Goal: Navigation & Orientation: Find specific page/section

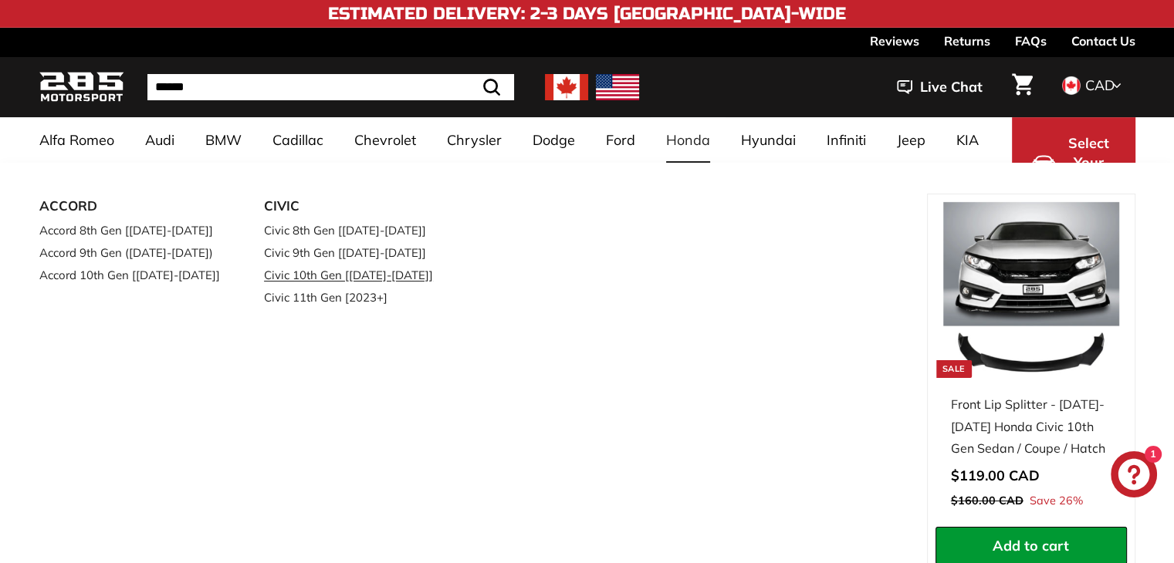
click at [331, 269] on link "Civic 10th Gen [[DATE]-[DATE]]" at bounding box center [355, 275] width 182 height 22
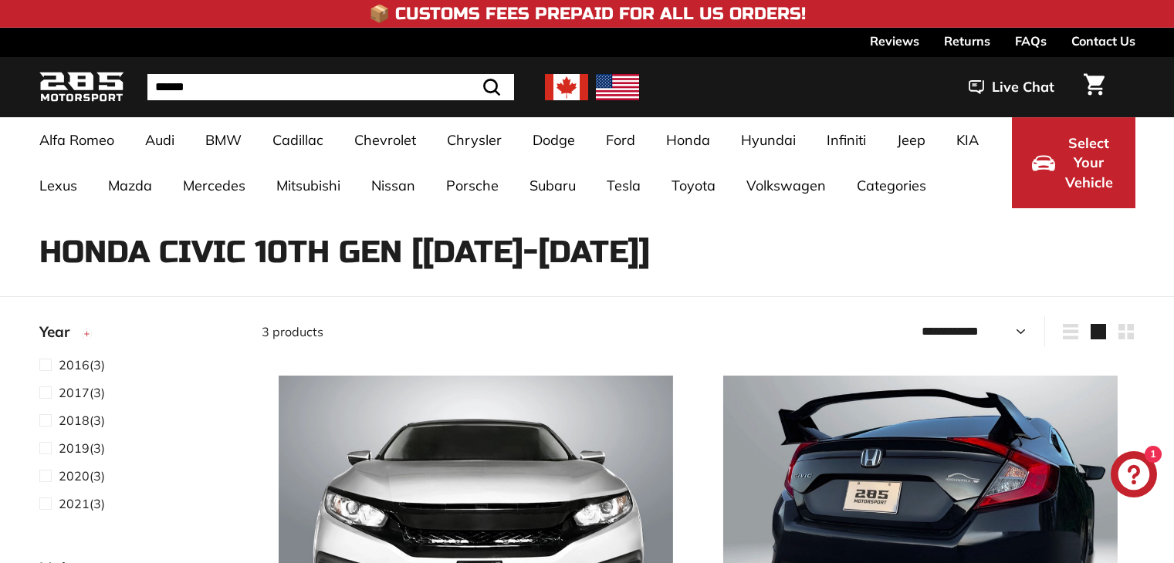
select select "**********"
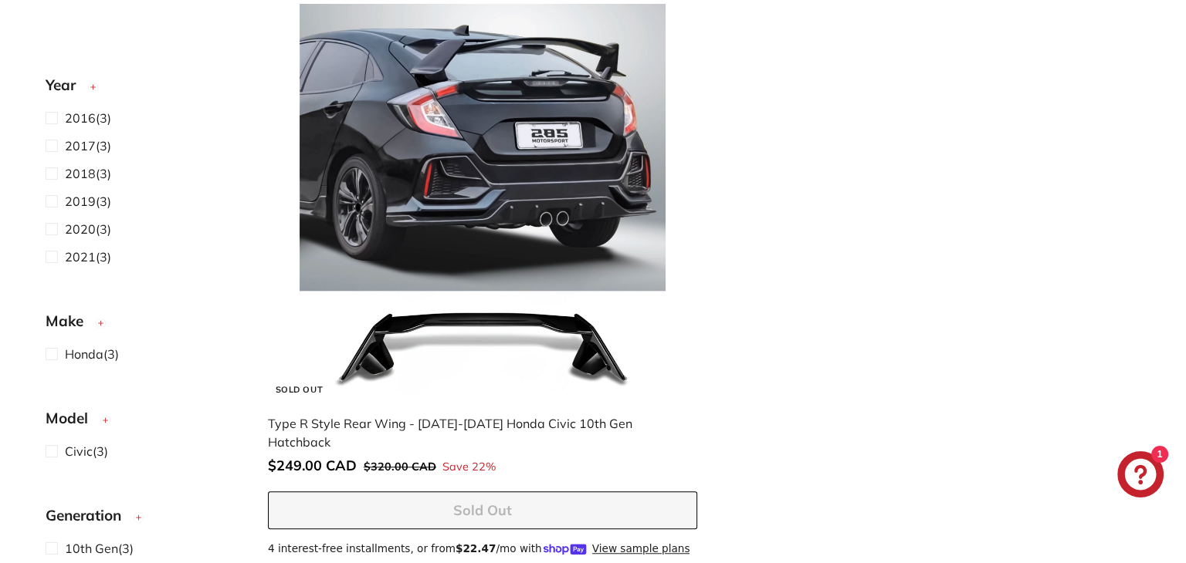
scroll to position [1081, 0]
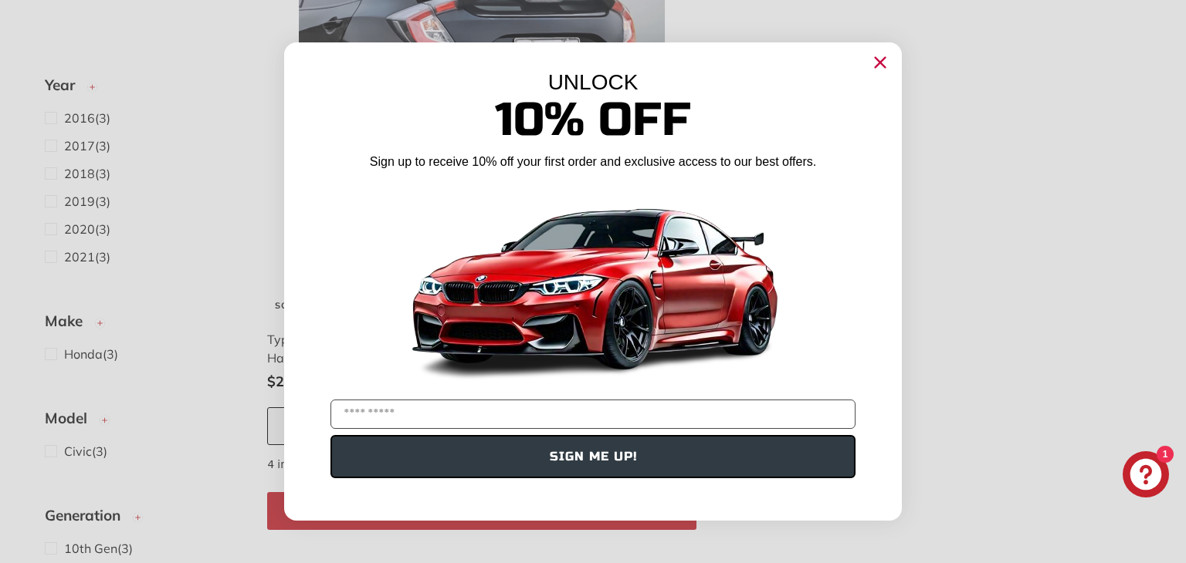
click at [881, 60] on icon "Close dialog" at bounding box center [880, 63] width 10 height 10
